Goal: Transaction & Acquisition: Purchase product/service

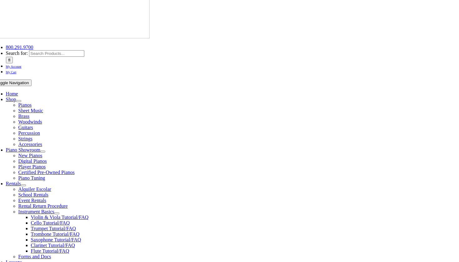
scroll to position [72, 0]
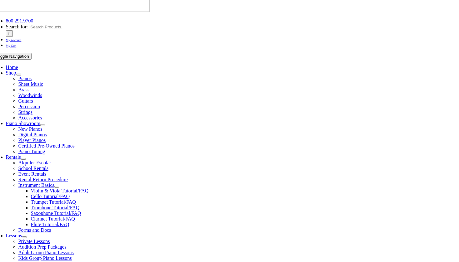
type input "1"
type input "Emalynn"
type input "[PERSON_NAME]"
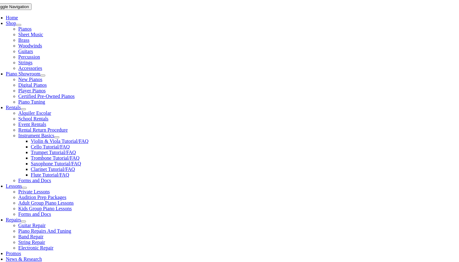
scroll to position [0, 0]
type input "Pm pediatrics"
type input "[DATE]"
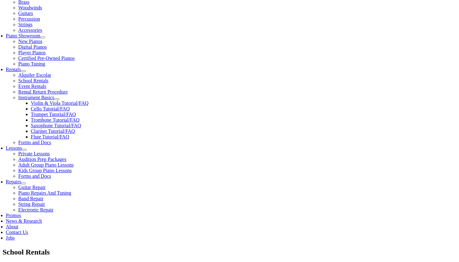
scroll to position [167, 0]
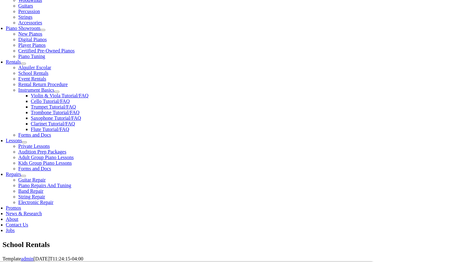
type input "[PERSON_NAME]"
type input "[PERSON_NAME] communication"
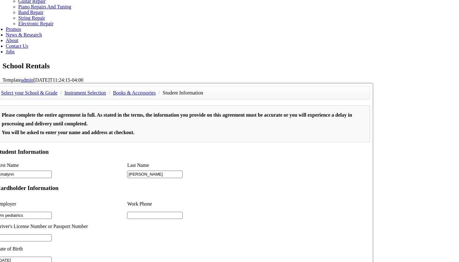
scroll to position [317, 0]
type input "2"
type input "[PERSON_NAME] communication"
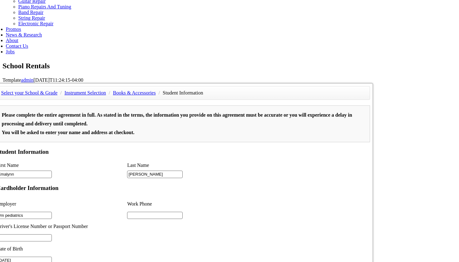
type input "1"
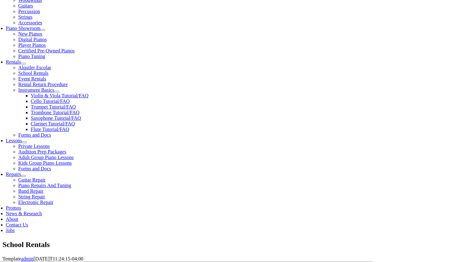
scroll to position [168, 0]
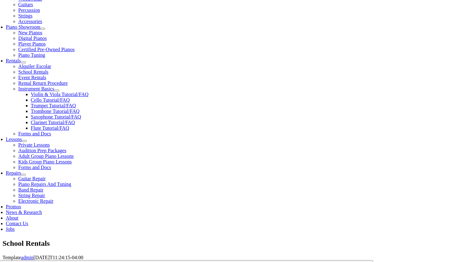
type input "6103161525"
type input "8568899542"
type input "25399540"
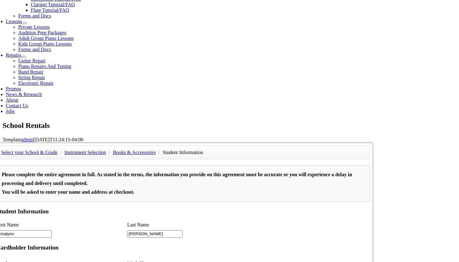
scroll to position [295, 0]
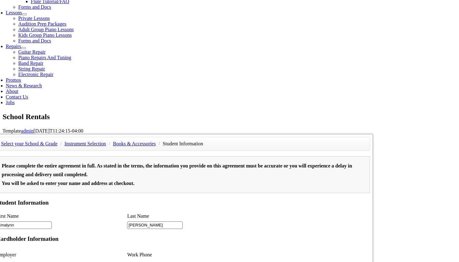
type input "2"
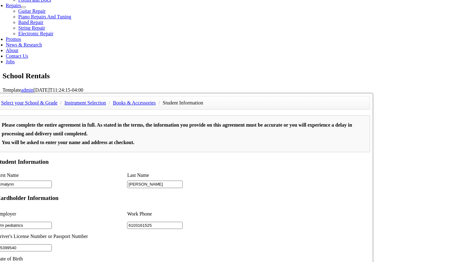
scroll to position [351, 0]
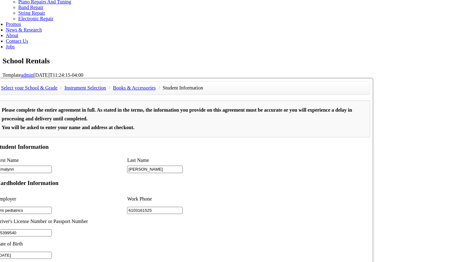
type input "25399540"
click at [86, 262] on div at bounding box center [182, 209] width 271 height 446
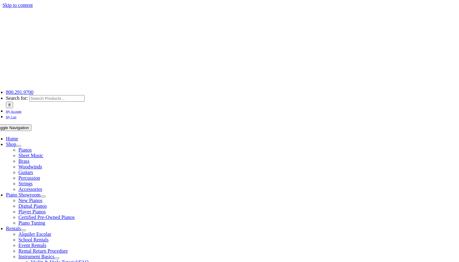
type input "1"
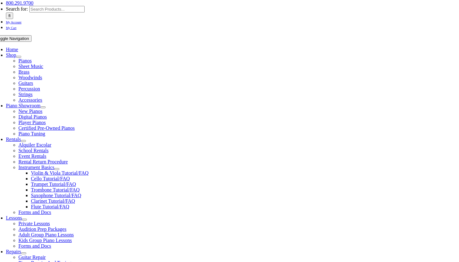
scroll to position [94, 0]
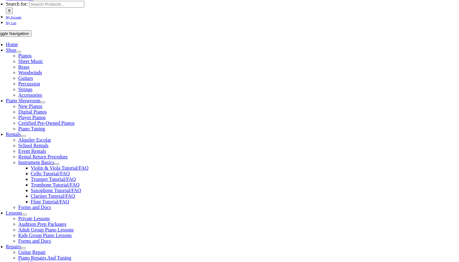
type input "Emalynn"
type input "[PERSON_NAME]"
type input "PM pediatrics"
type input "6103161525"
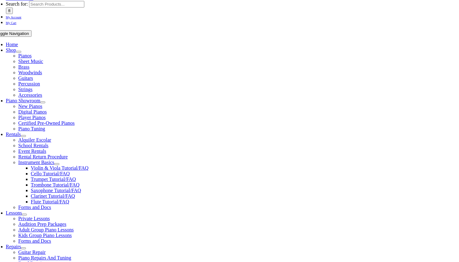
scroll to position [0, 0]
type input "25 399 540"
type input "[DATE]"
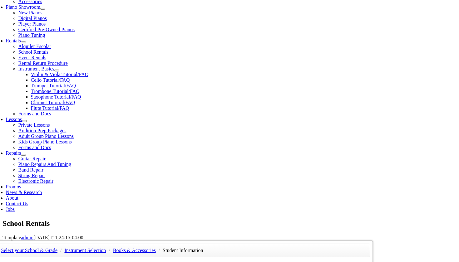
scroll to position [188, 0]
type input "[PERSON_NAME]"
type input "8568899542"
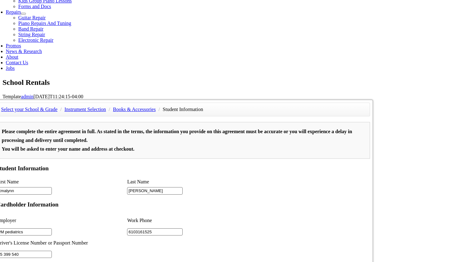
scroll to position [329, 0]
type input "[PERSON_NAME] communication"
